Goal: Transaction & Acquisition: Purchase product/service

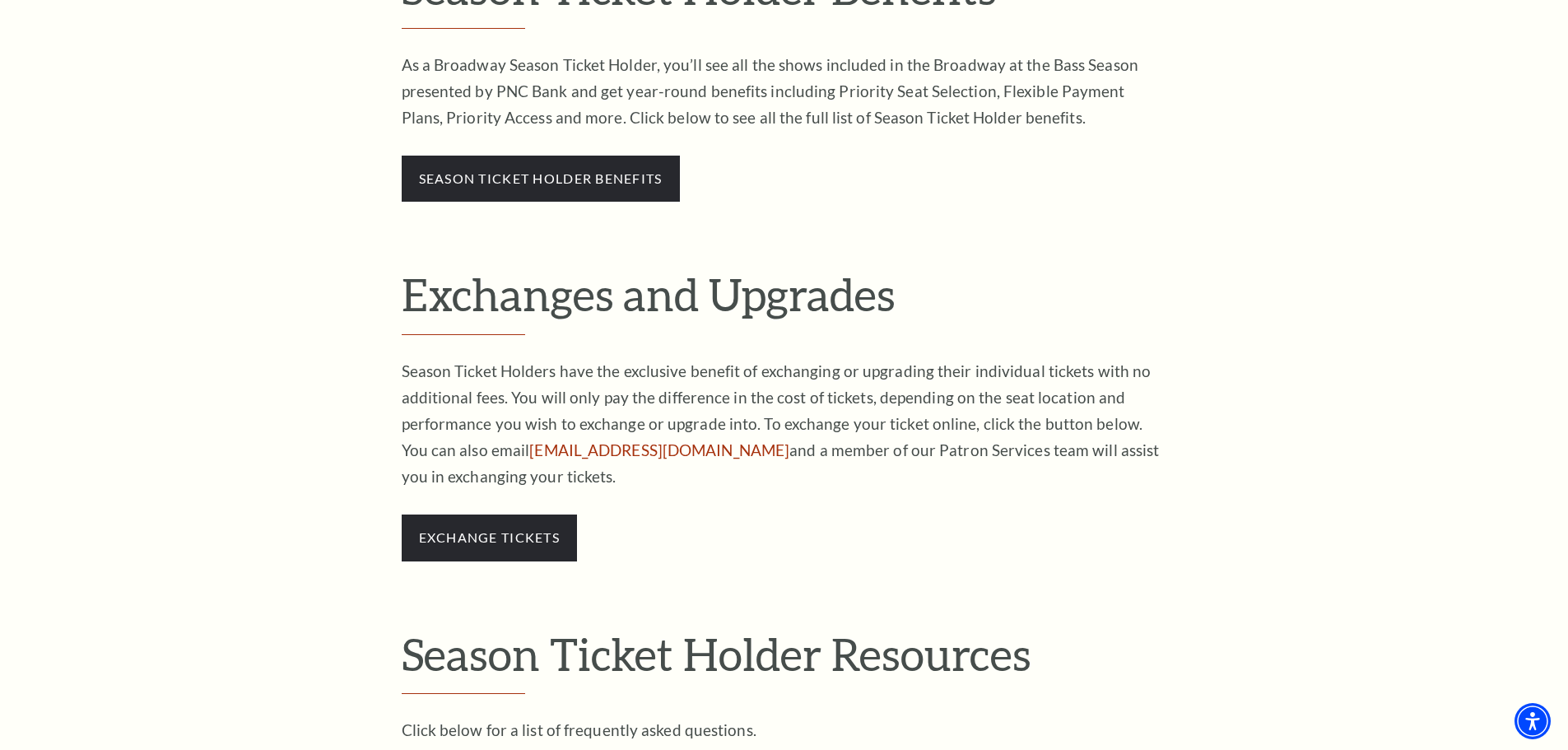
scroll to position [905, 0]
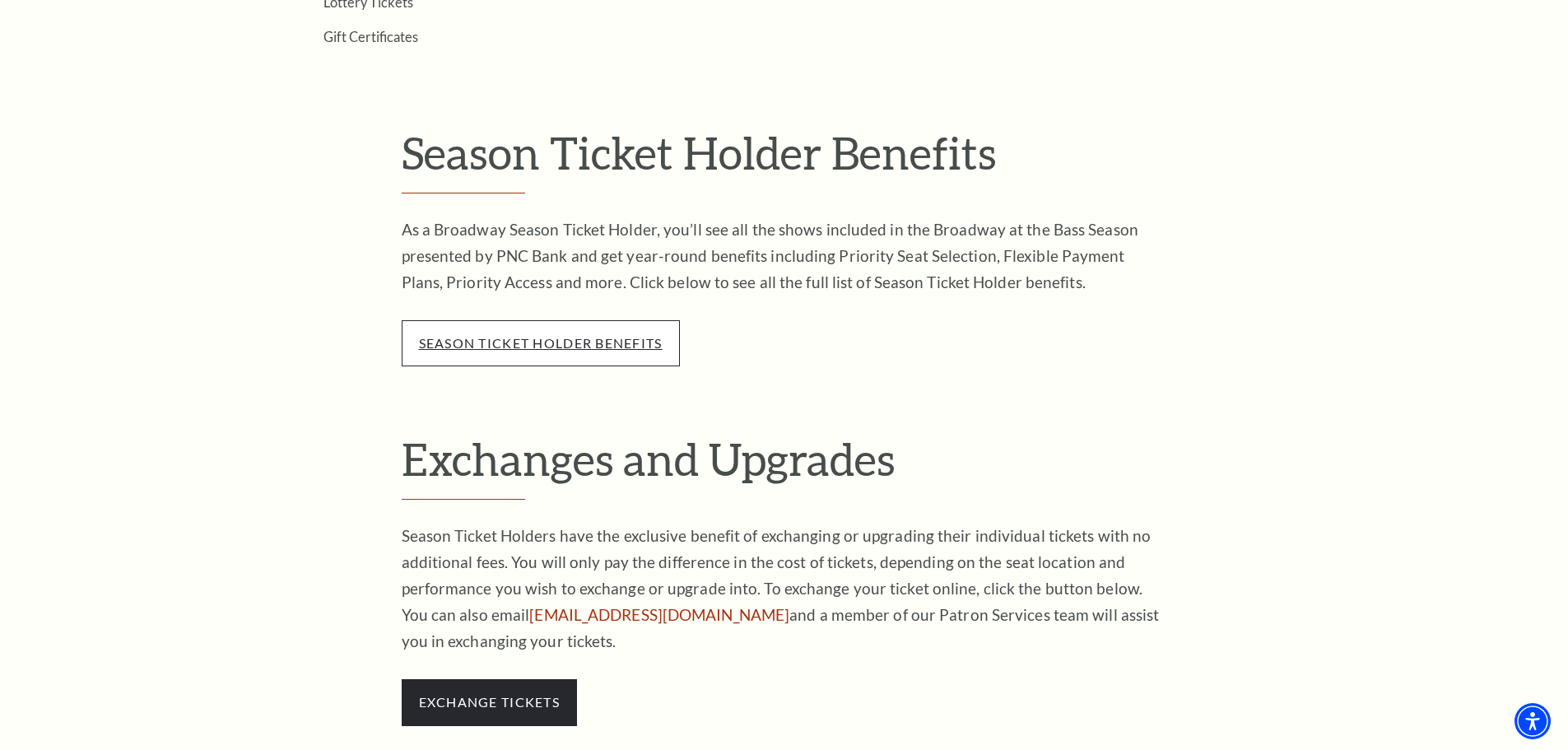
click at [560, 345] on link "season ticket holder benefits" at bounding box center [540, 343] width 244 height 16
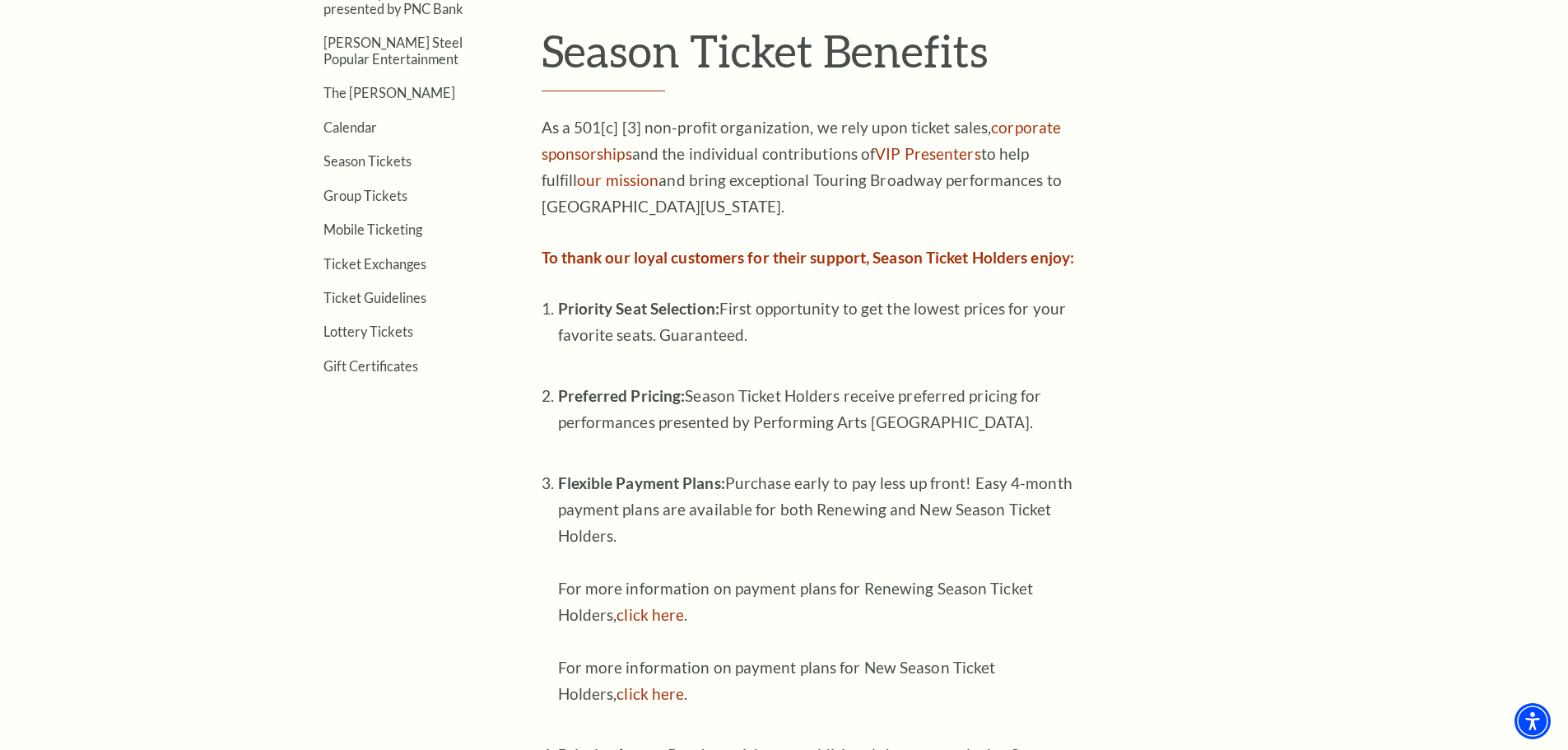
scroll to position [1070, 0]
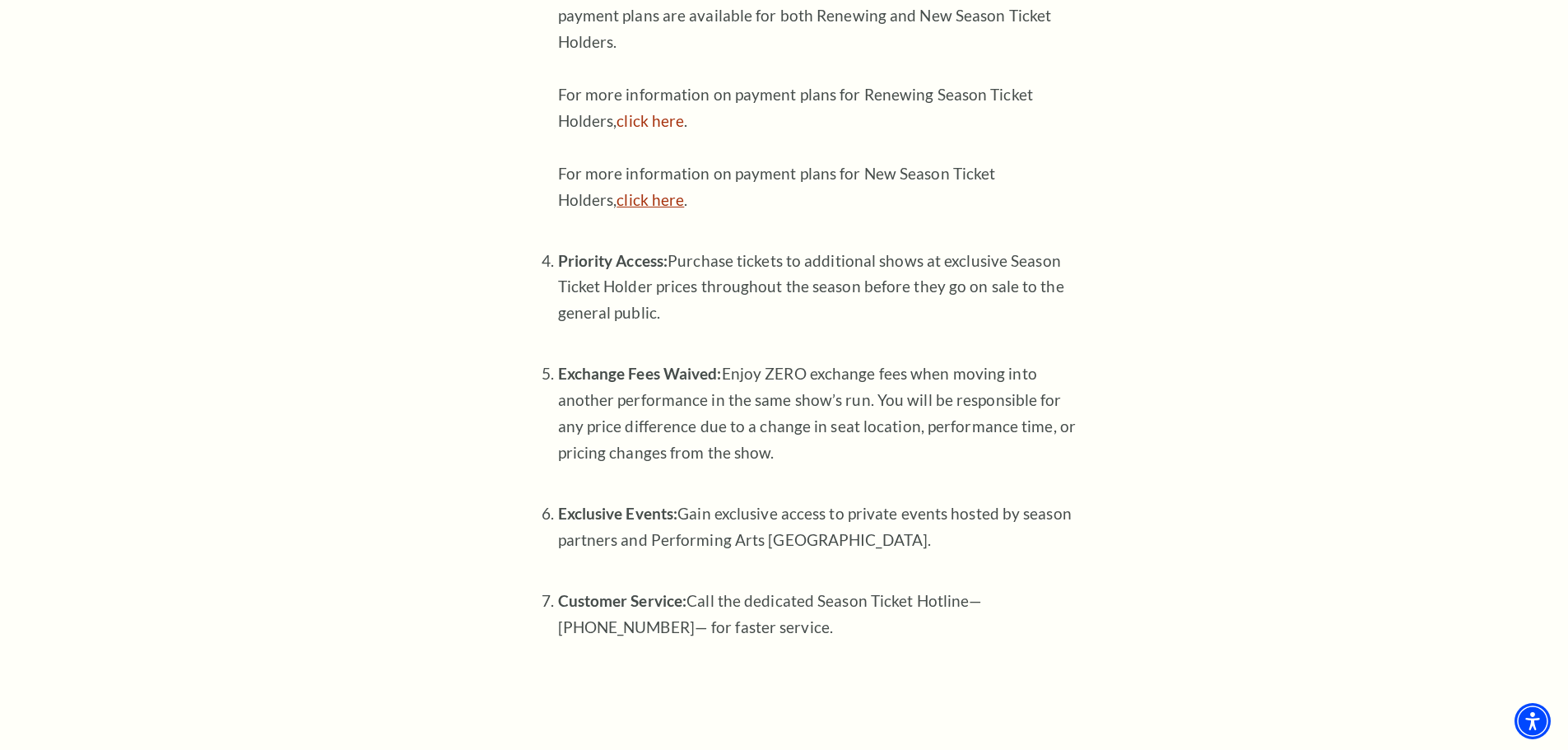
click at [661, 201] on link "click here" at bounding box center [650, 200] width 67 height 19
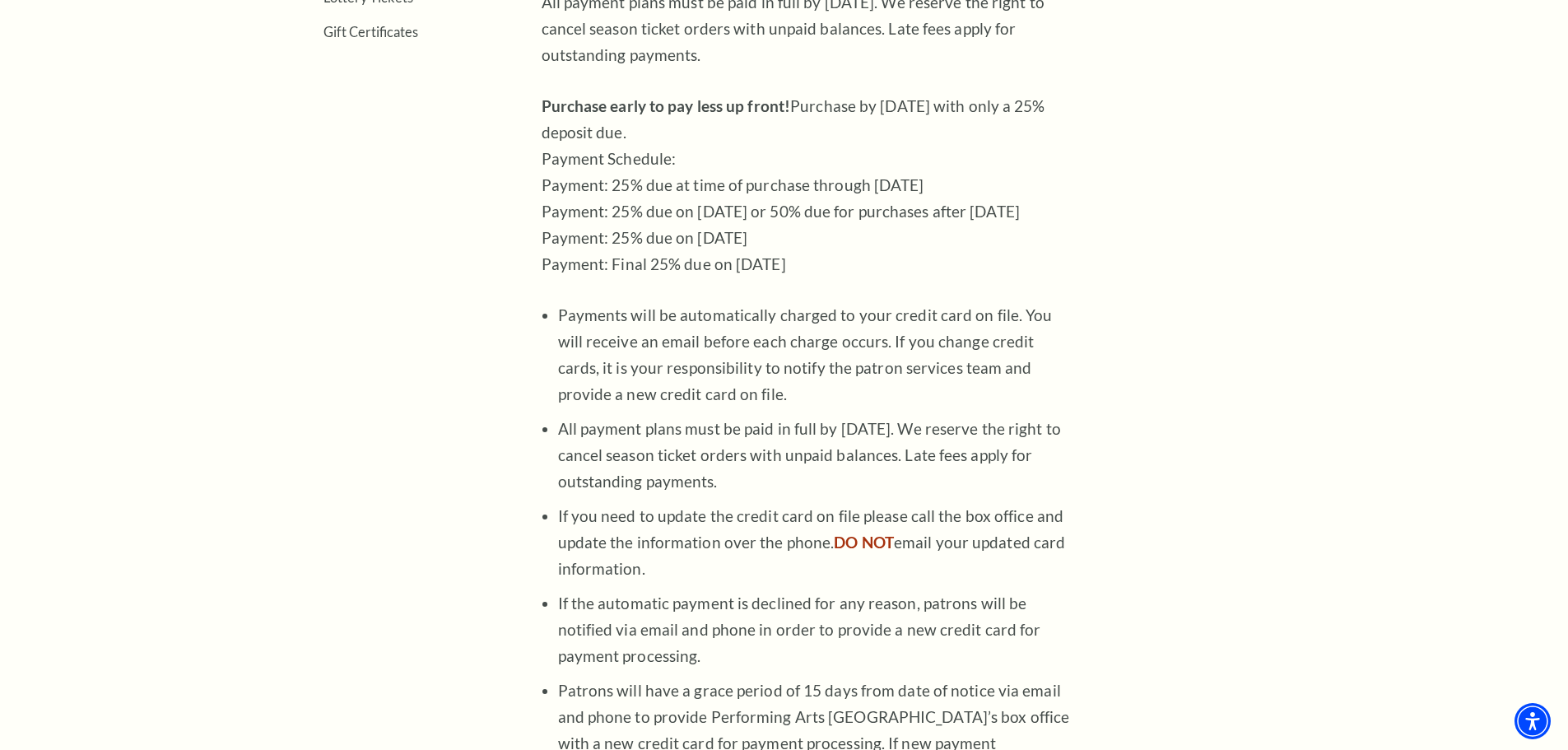
scroll to position [329, 0]
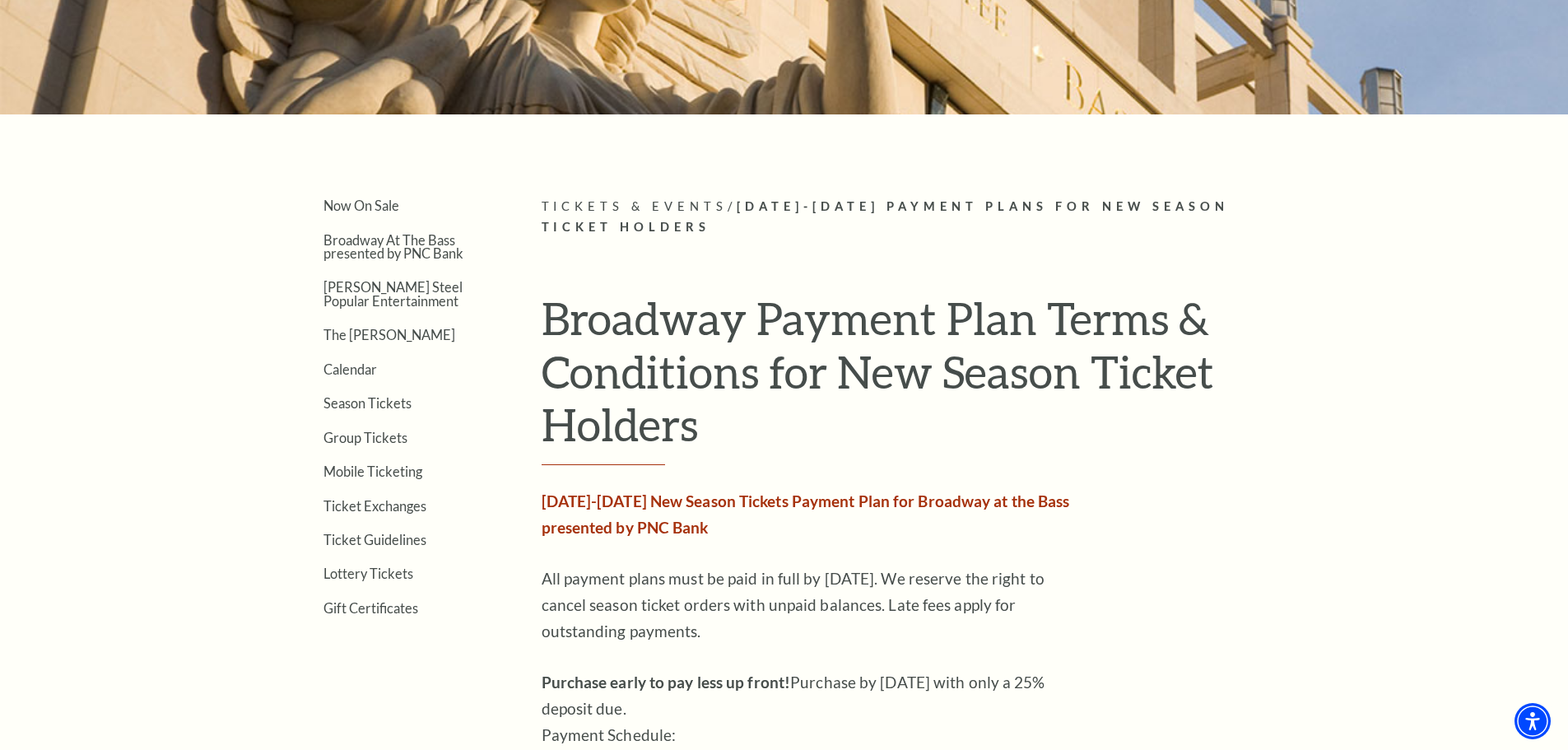
click at [796, 204] on span "2025-2026 Payment Plans for New Season Ticket Holders" at bounding box center [885, 217] width 688 height 35
click at [902, 206] on span "2025-2026 Payment Plans for New Season Ticket Holders" at bounding box center [885, 217] width 688 height 35
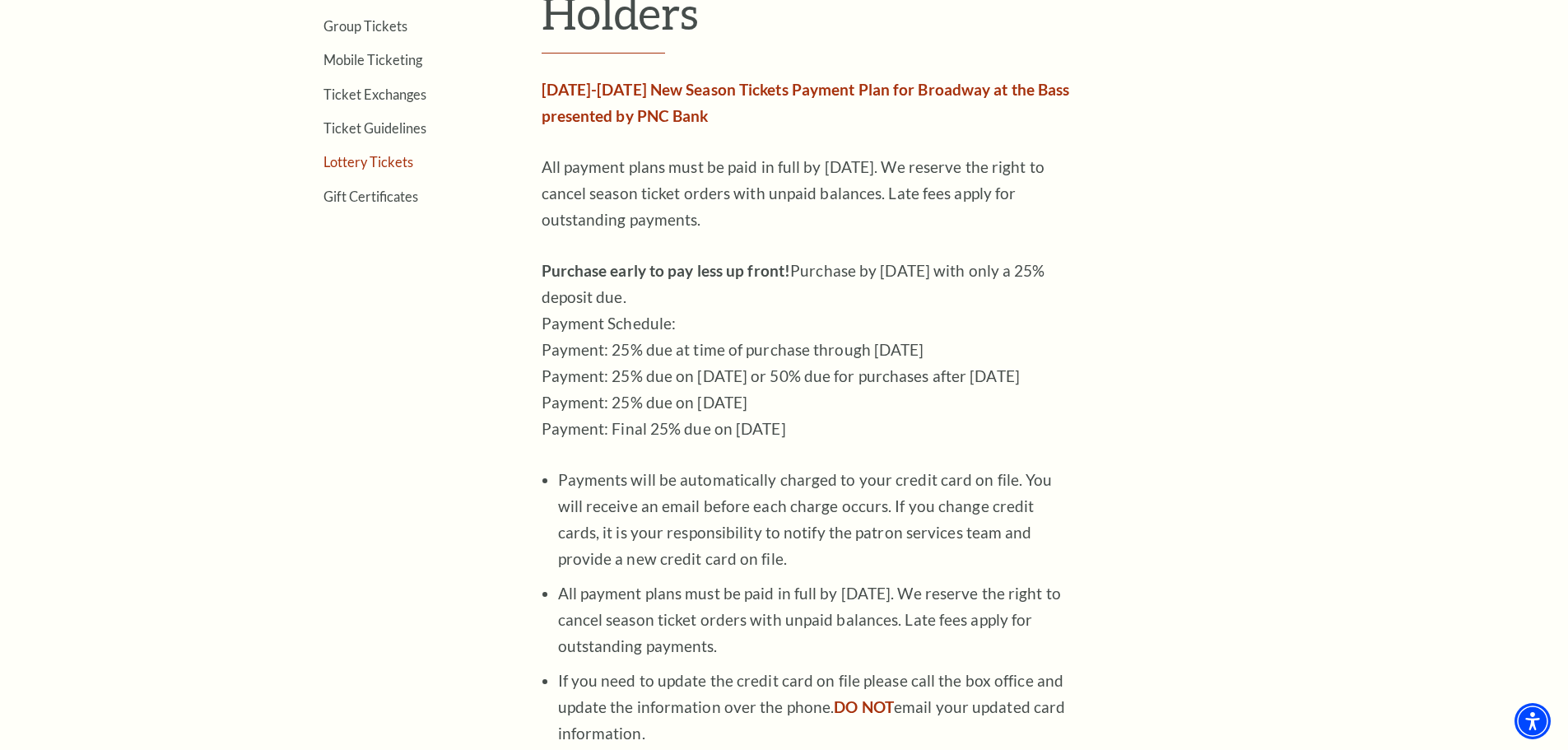
scroll to position [659, 0]
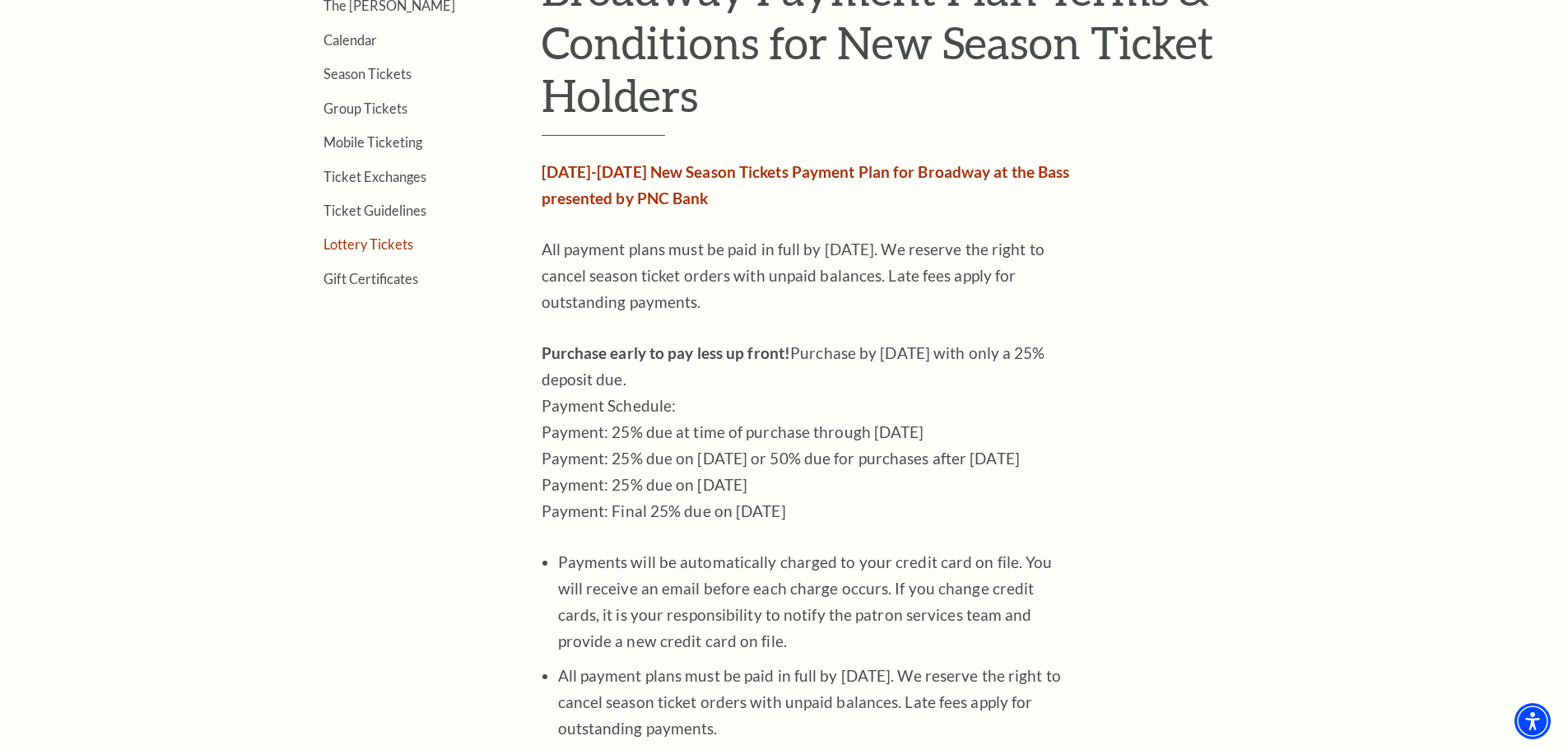
click at [396, 245] on link "Lottery Tickets" at bounding box center [368, 244] width 90 height 16
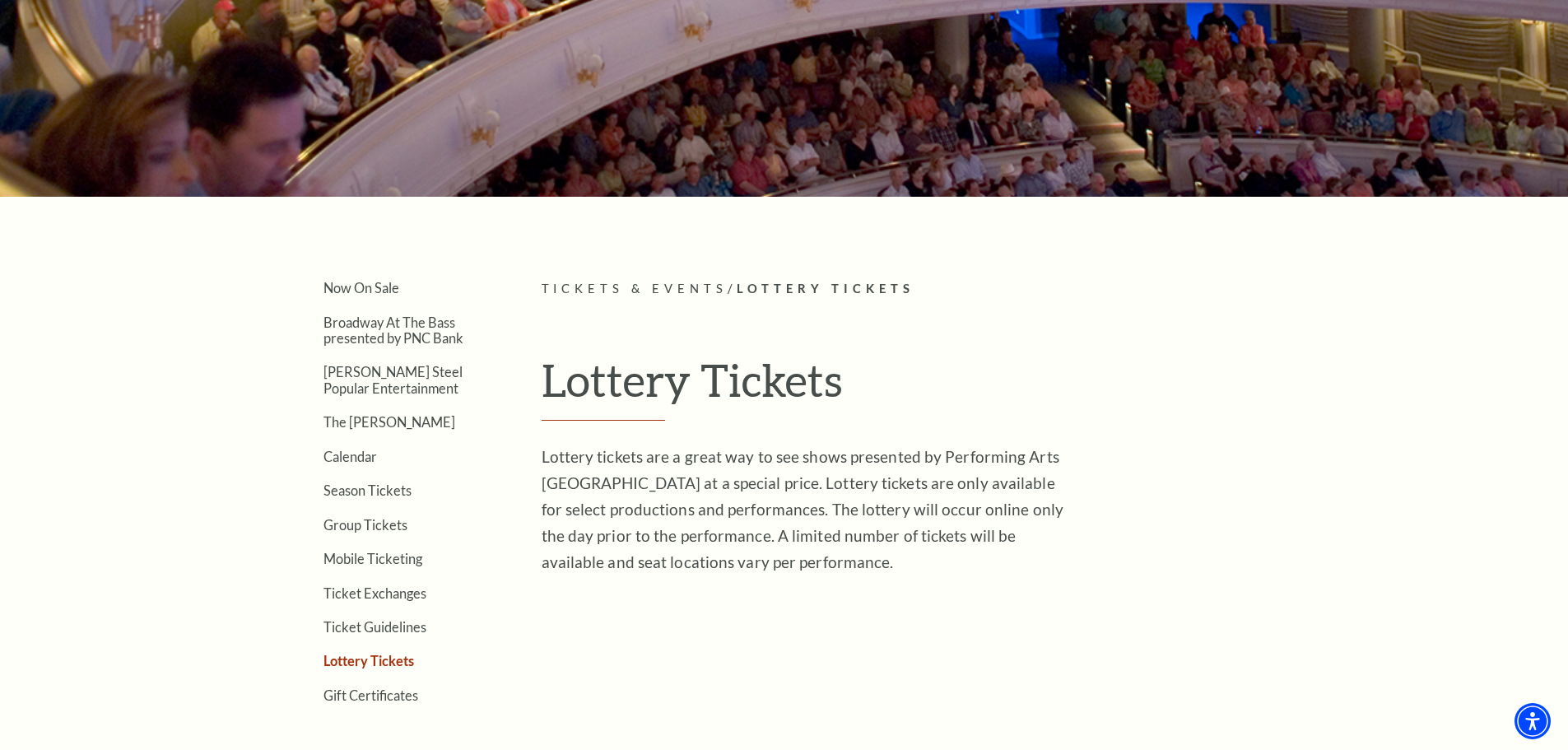
scroll to position [494, 0]
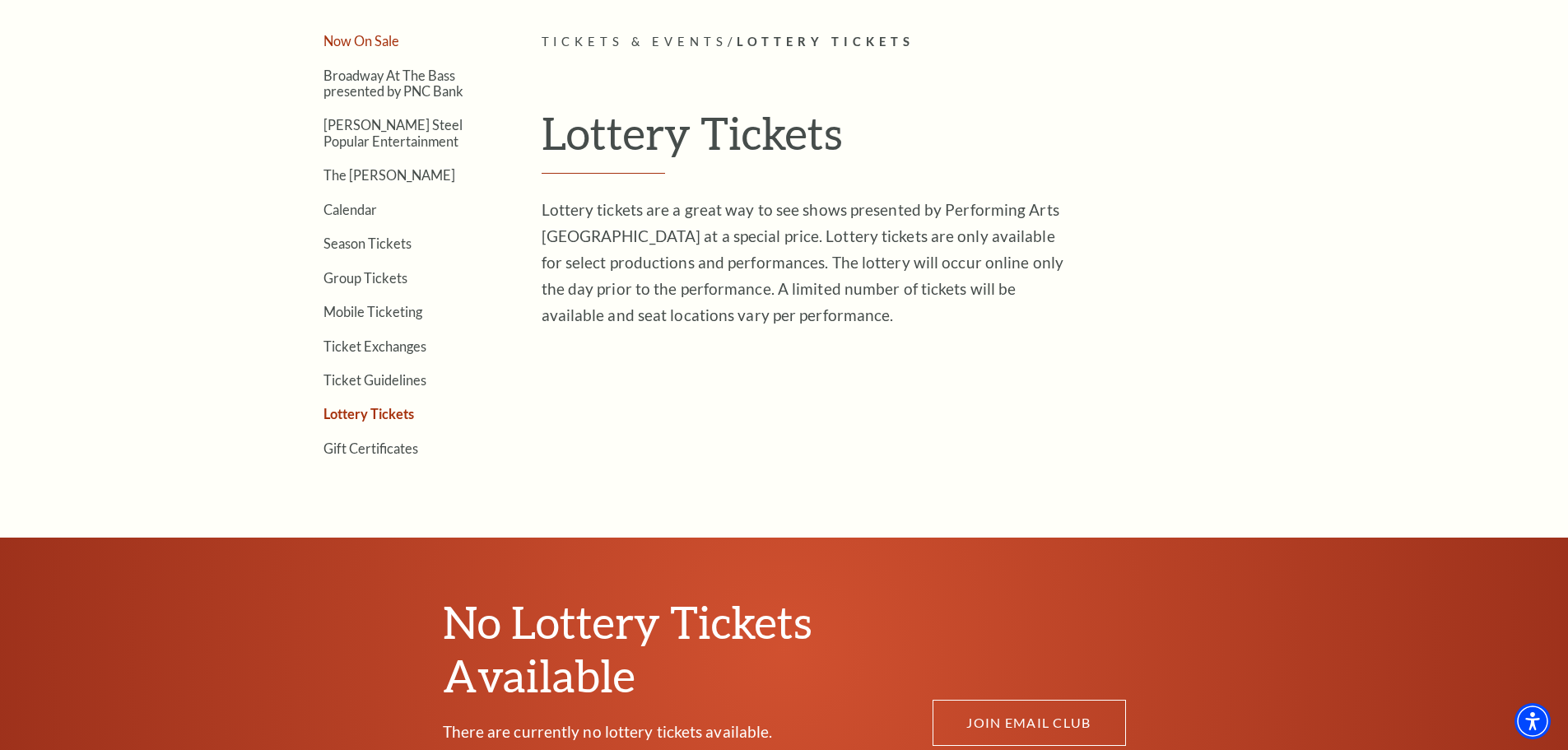
click at [367, 38] on link "Now On Sale" at bounding box center [361, 41] width 76 height 16
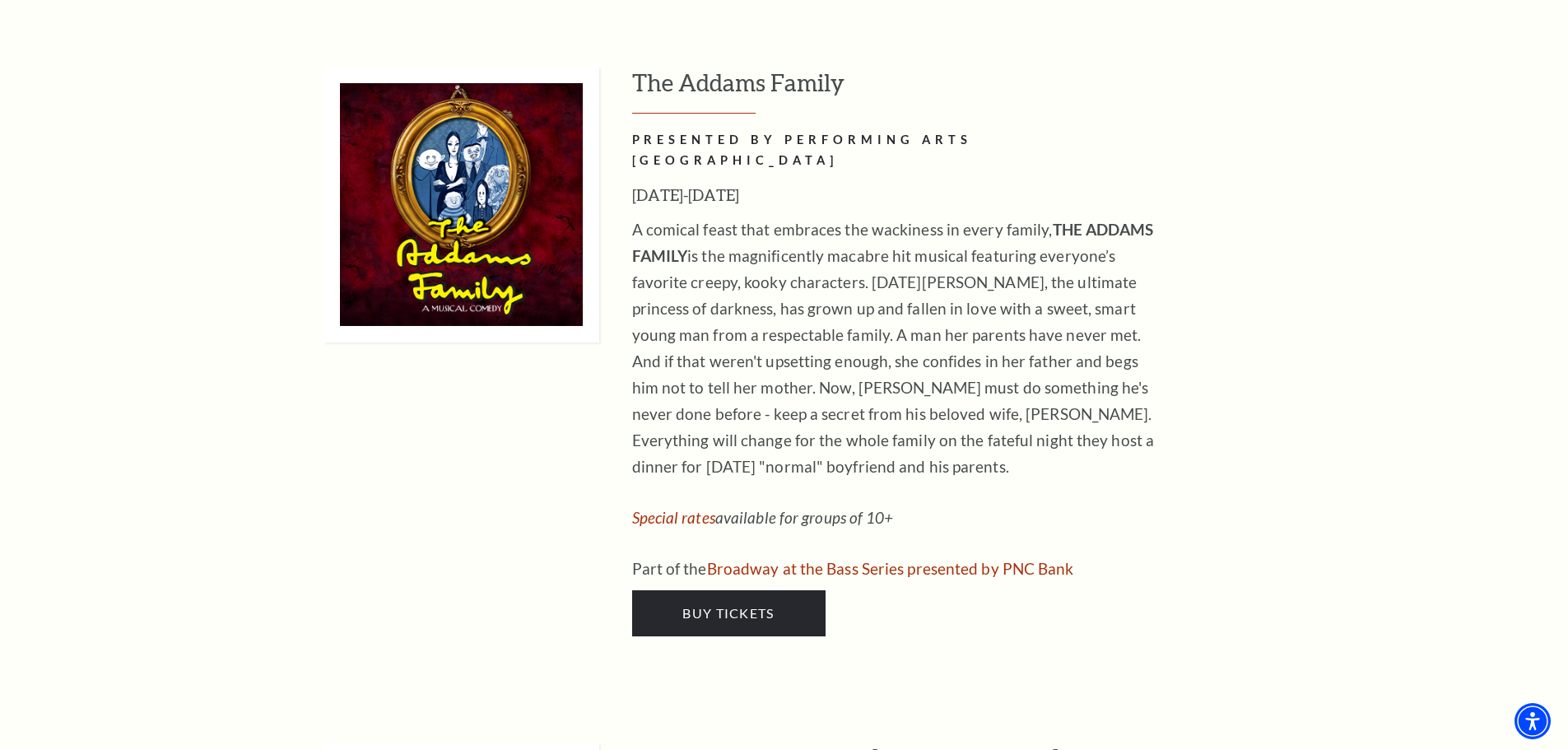
scroll to position [4198, 0]
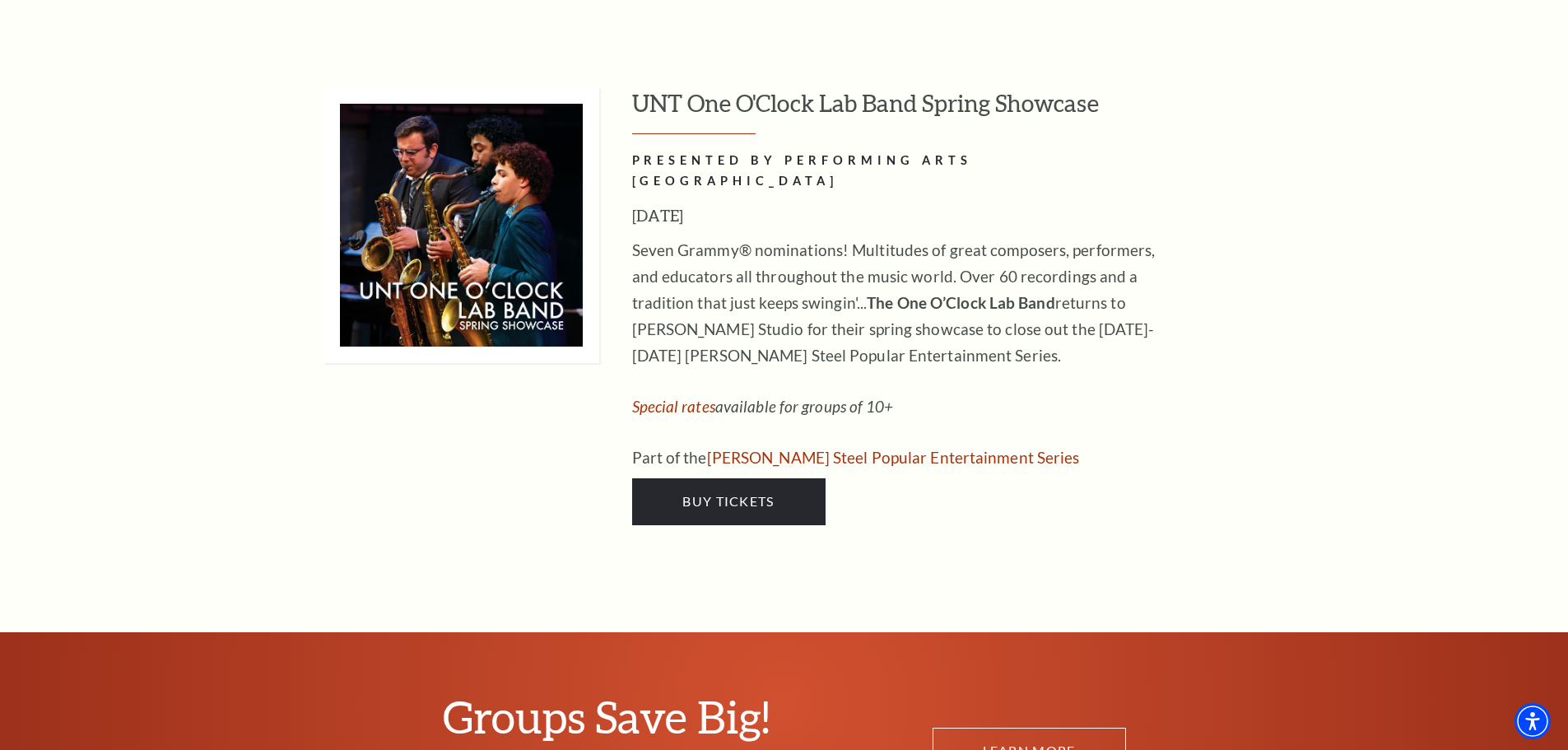
scroll to position [9384, 0]
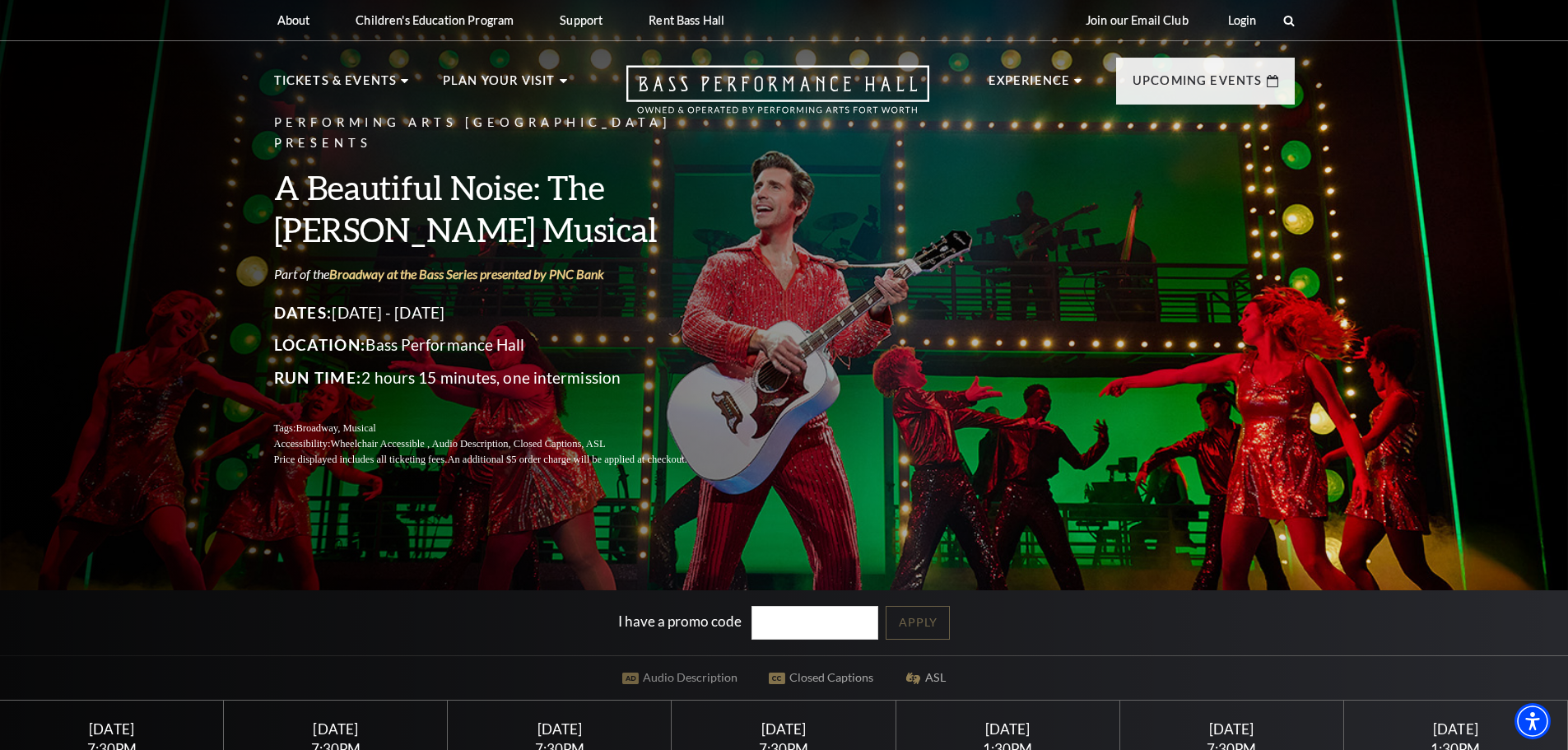
scroll to position [494, 0]
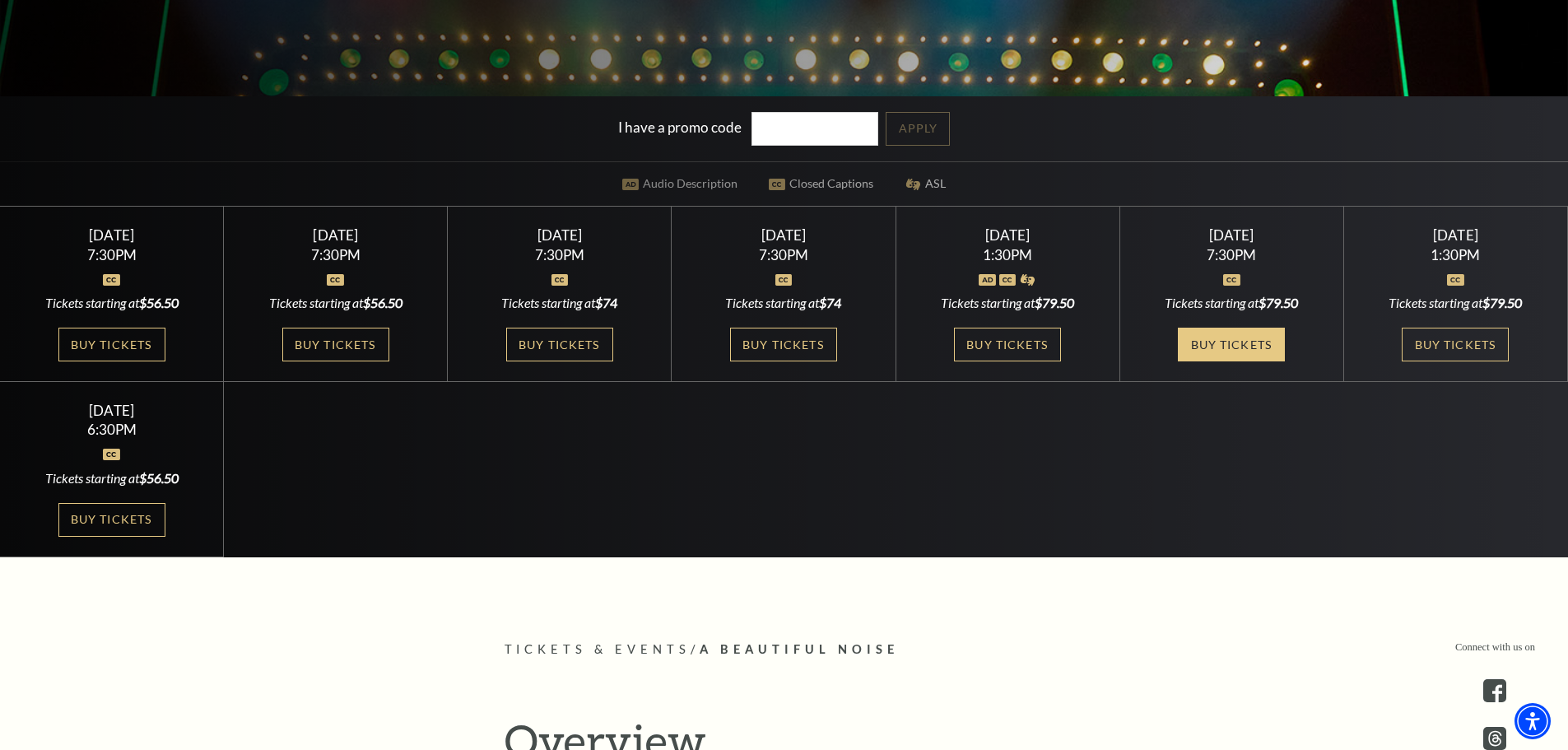
click at [1265, 348] on link "Buy Tickets" at bounding box center [1231, 344] width 107 height 34
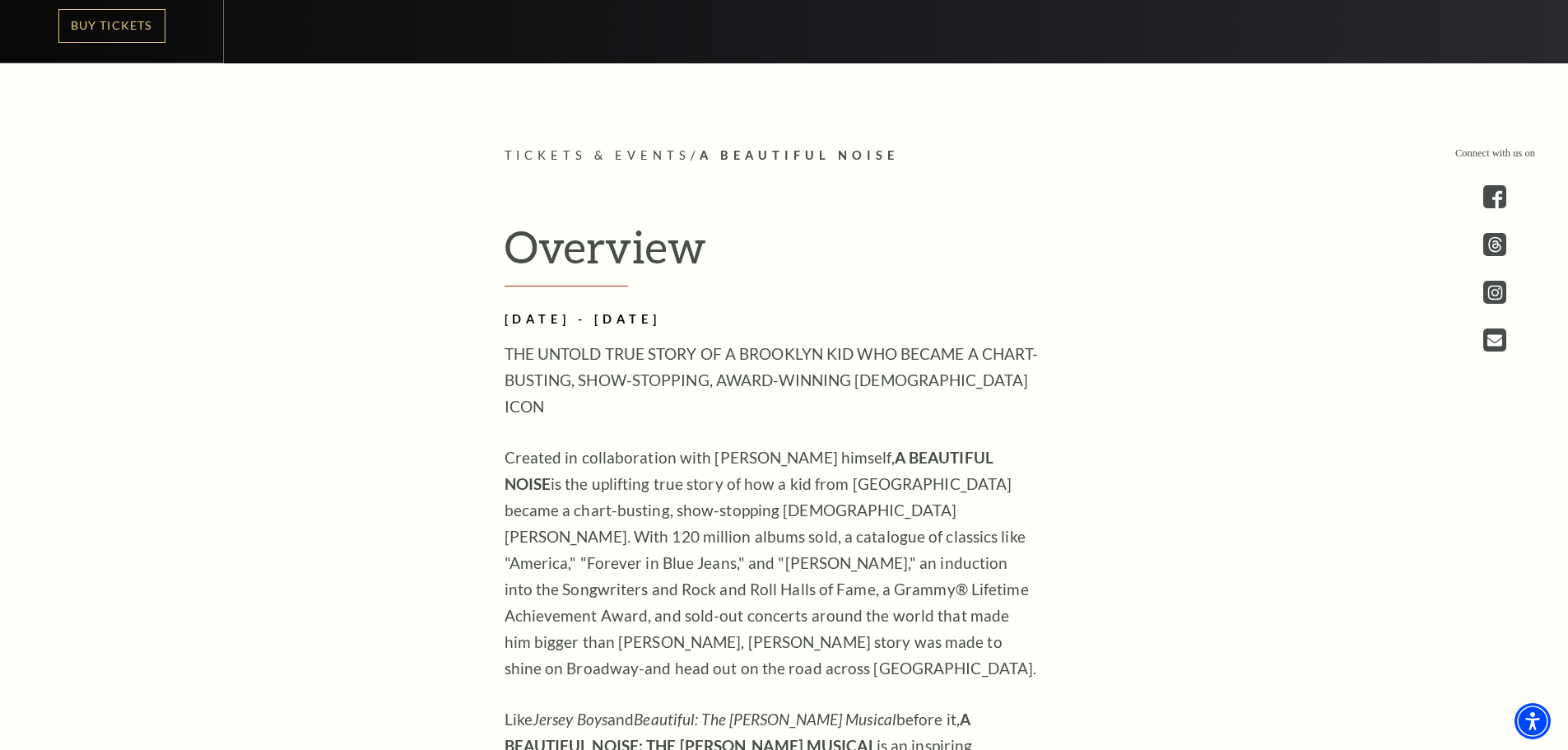
scroll to position [1646, 0]
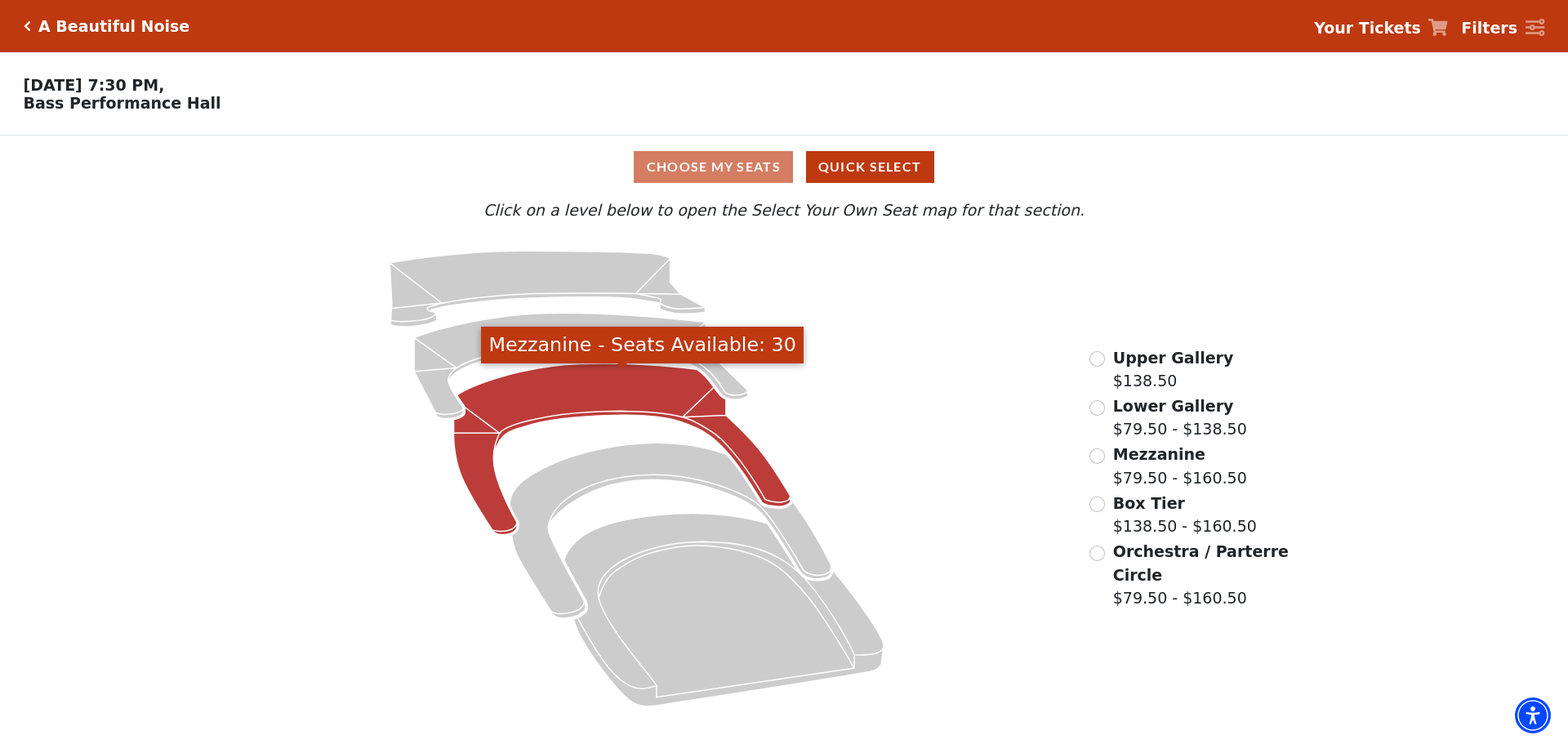
click at [638, 404] on icon "Mezzanine - Seats Available: 30" at bounding box center [622, 450] width 337 height 172
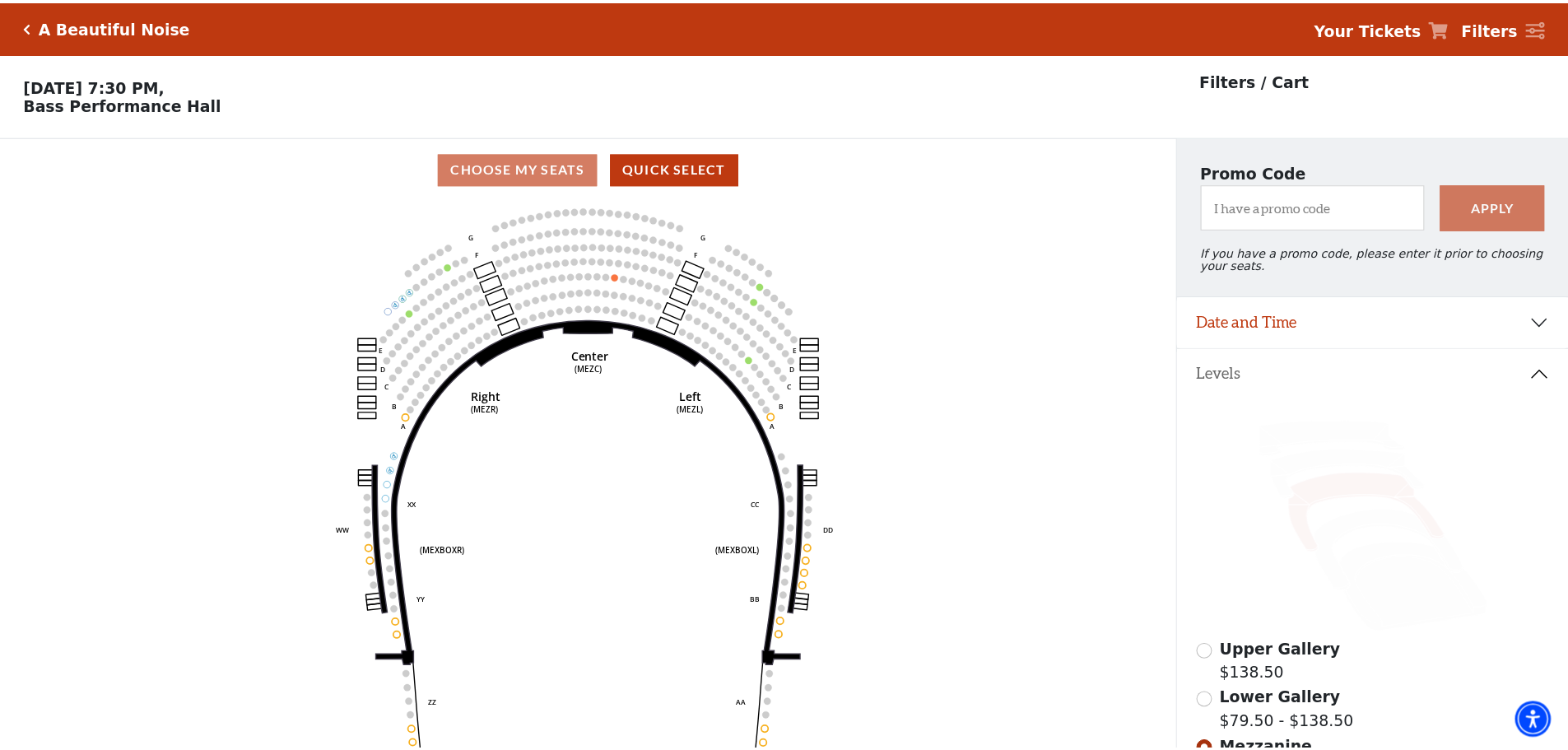
scroll to position [76, 0]
